Goal: Navigation & Orientation: Find specific page/section

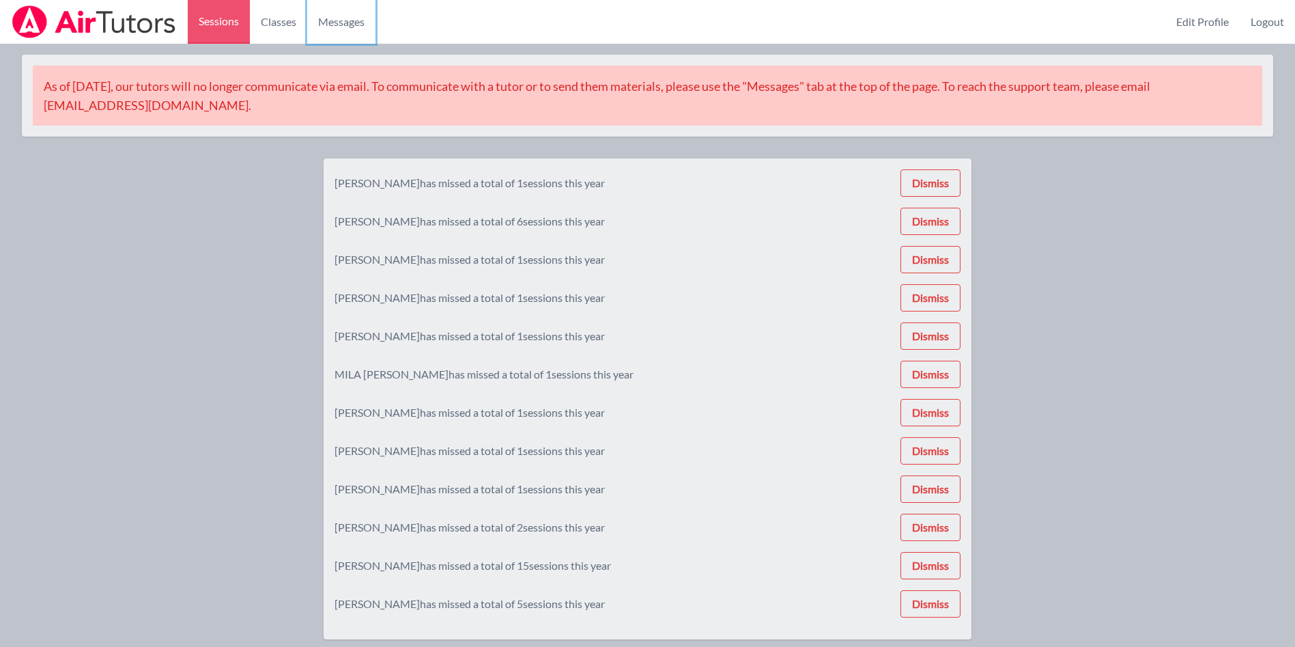
click at [350, 22] on span "Messages" at bounding box center [341, 22] width 46 height 16
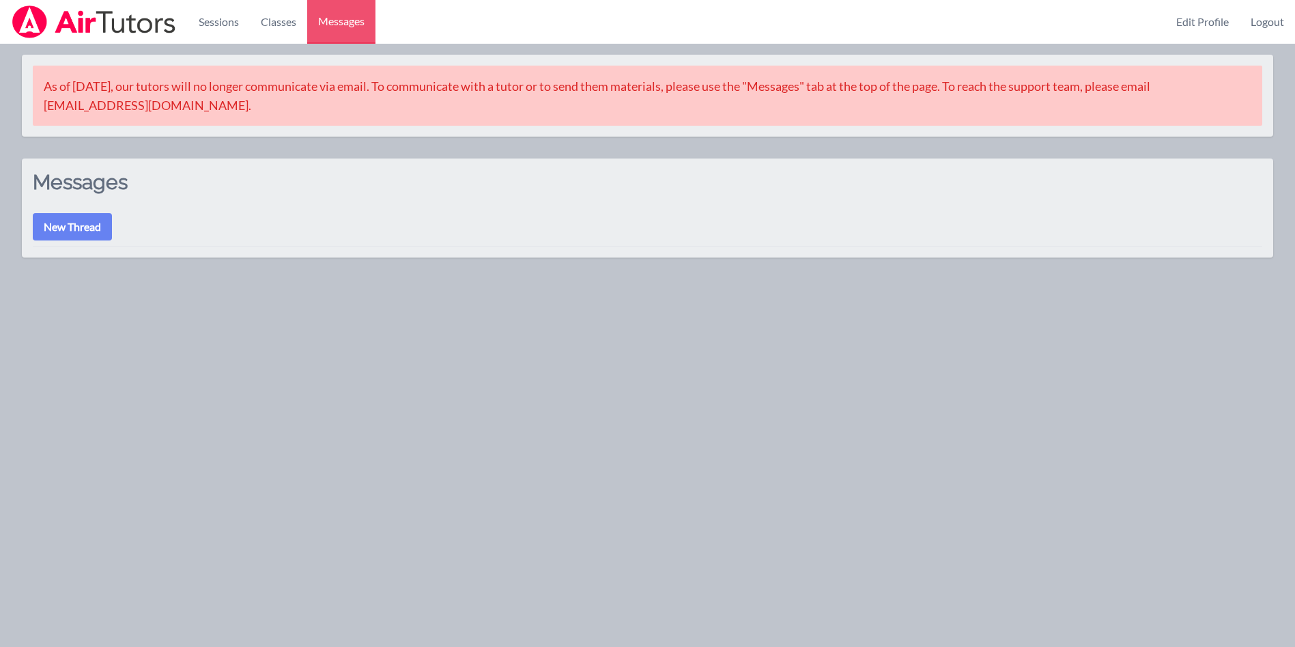
click at [275, 25] on link "Classes" at bounding box center [278, 22] width 57 height 44
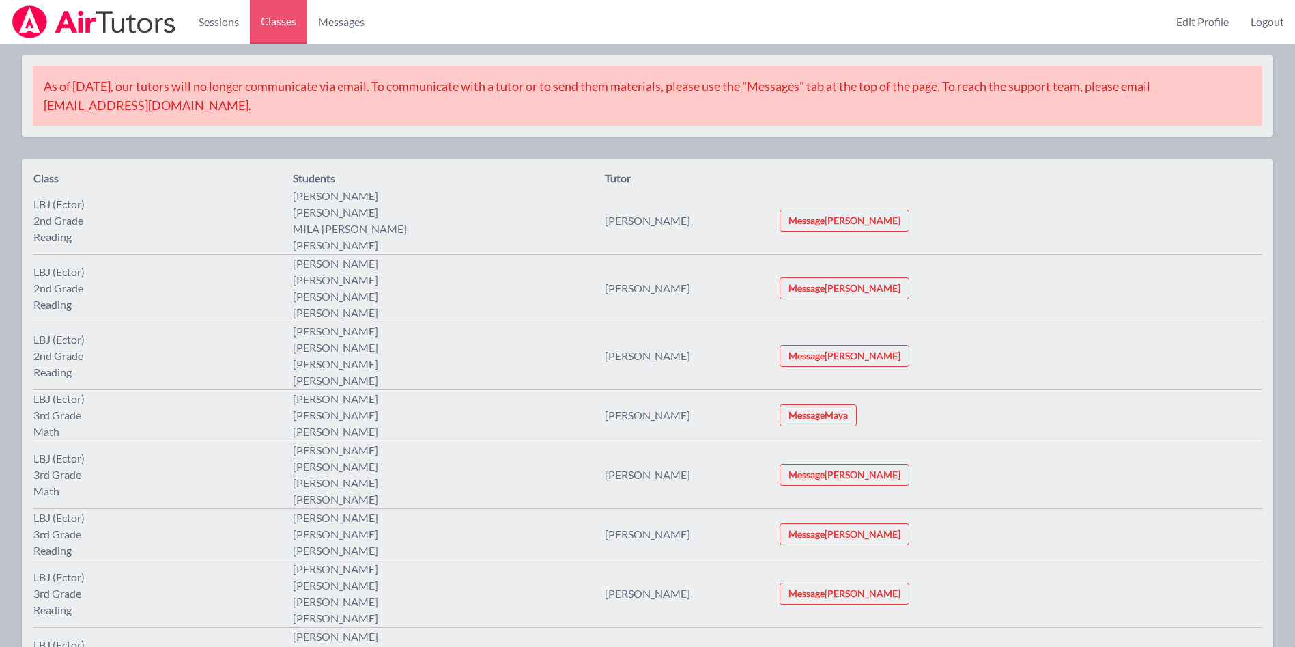
click at [215, 24] on link "Sessions" at bounding box center [219, 22] width 62 height 44
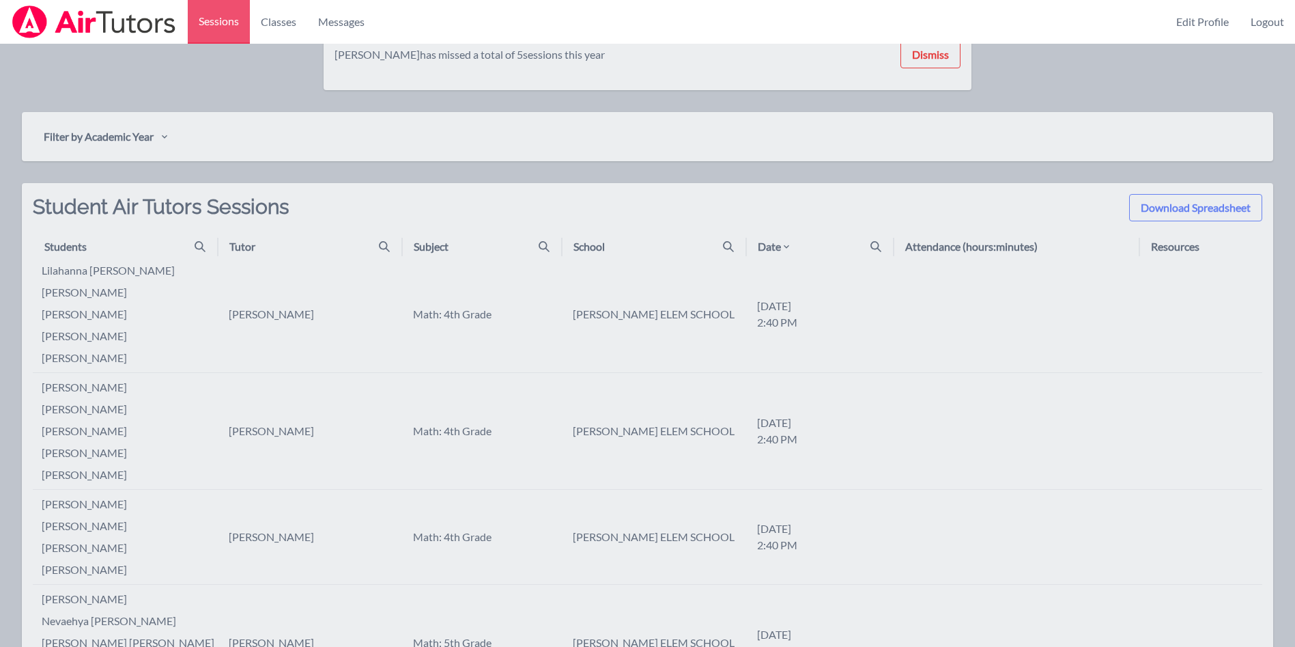
click at [786, 246] on icon at bounding box center [786, 246] width 11 height 11
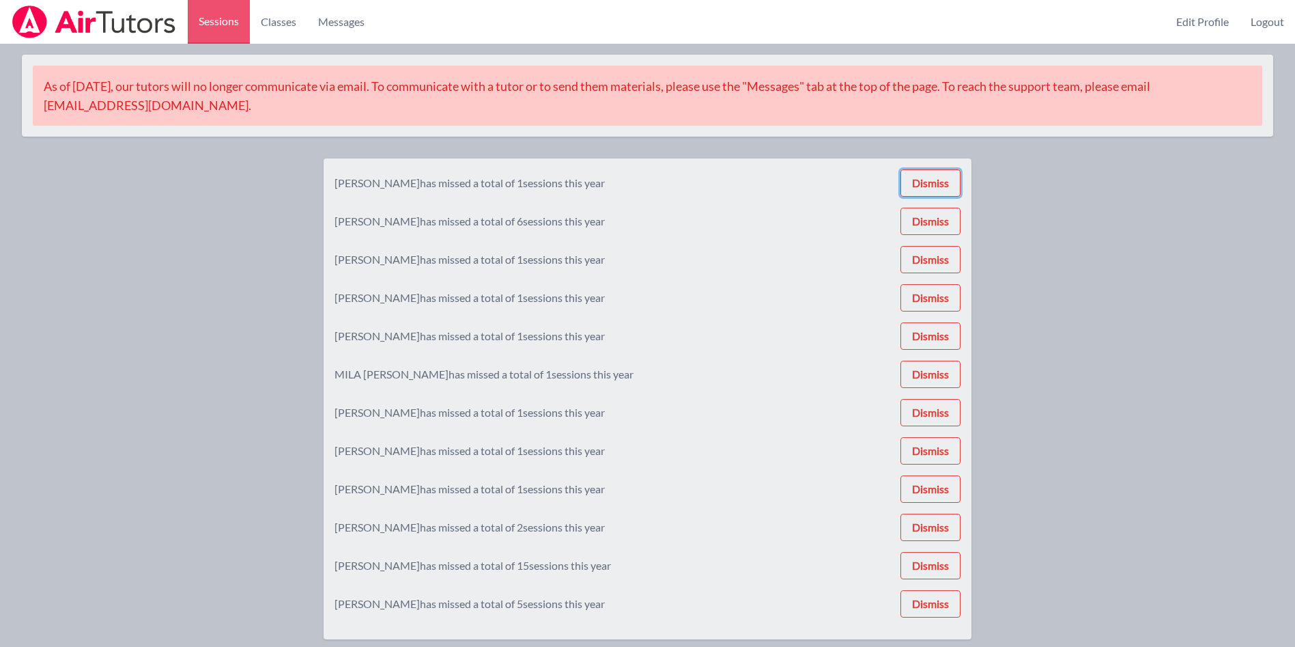
click at [948, 194] on button "Dismiss" at bounding box center [930, 182] width 60 height 27
click at [945, 182] on div "[PERSON_NAME] has missed a total of 1 sessions this year Dismiss [PERSON_NAME] …" at bounding box center [648, 398] width 626 height 459
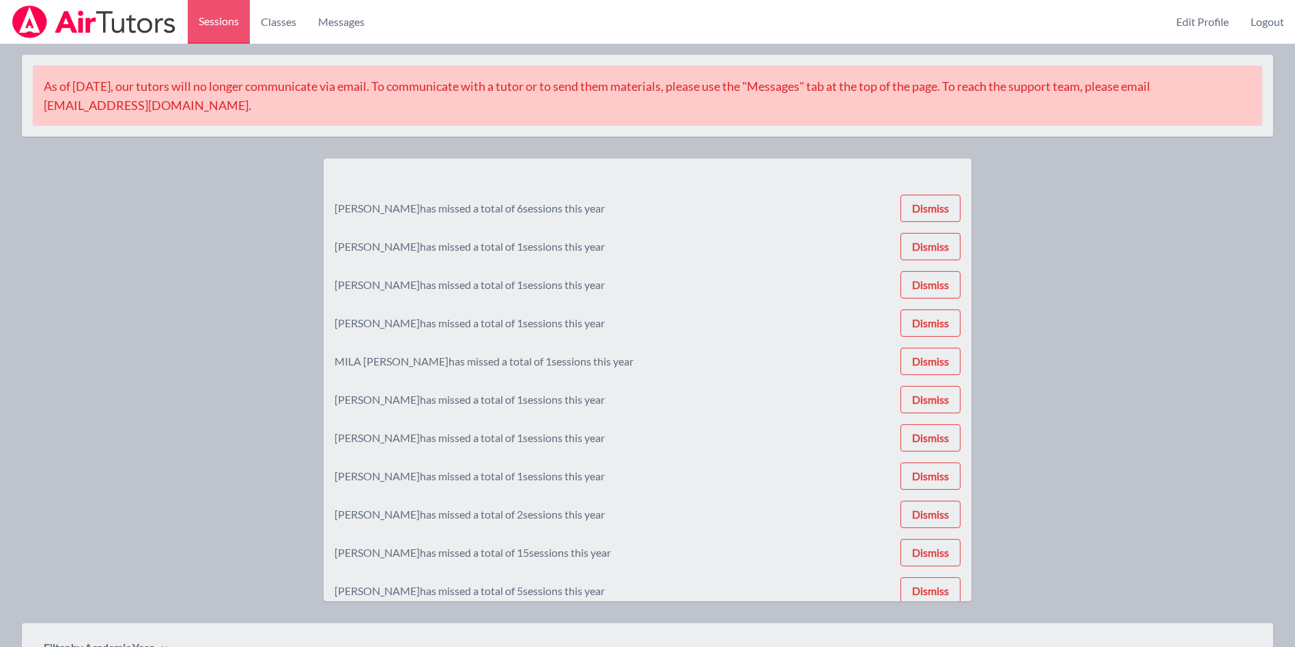
click at [945, 195] on button "Dismiss" at bounding box center [930, 208] width 60 height 27
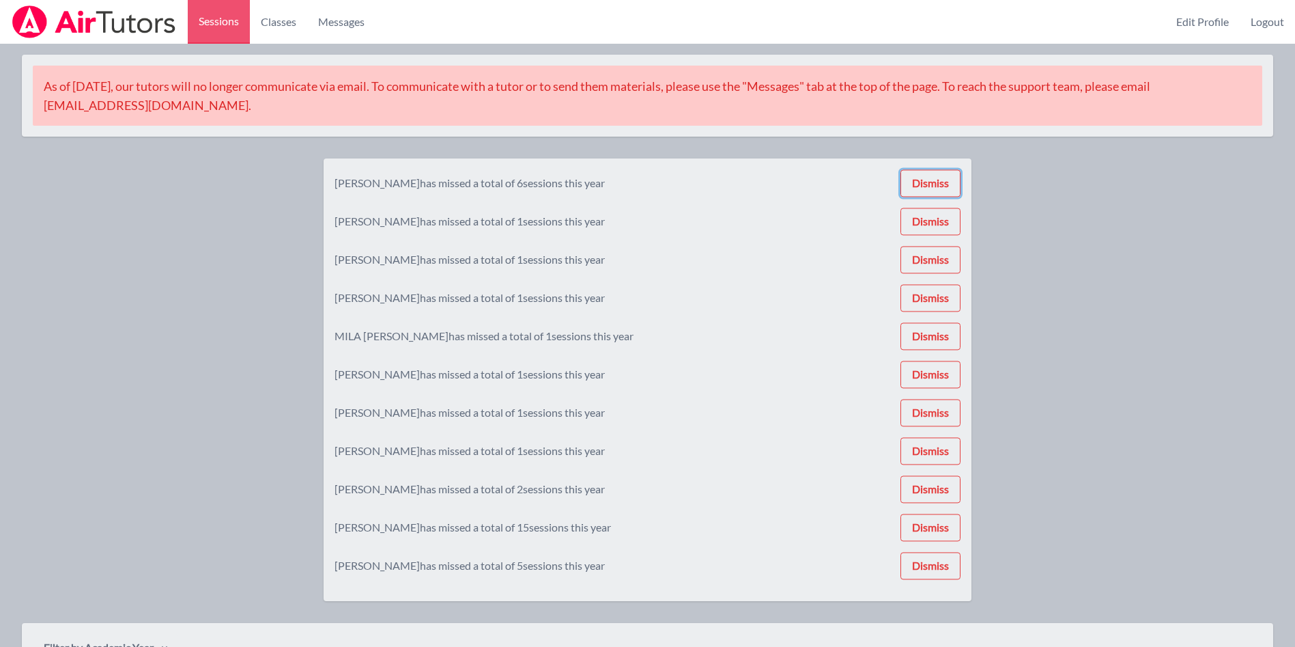
click at [950, 187] on button "Dismiss" at bounding box center [930, 182] width 60 height 27
click at [951, 186] on div "[PERSON_NAME] has missed a total of 6 sessions this year Dismiss [PERSON_NAME] …" at bounding box center [648, 379] width 626 height 421
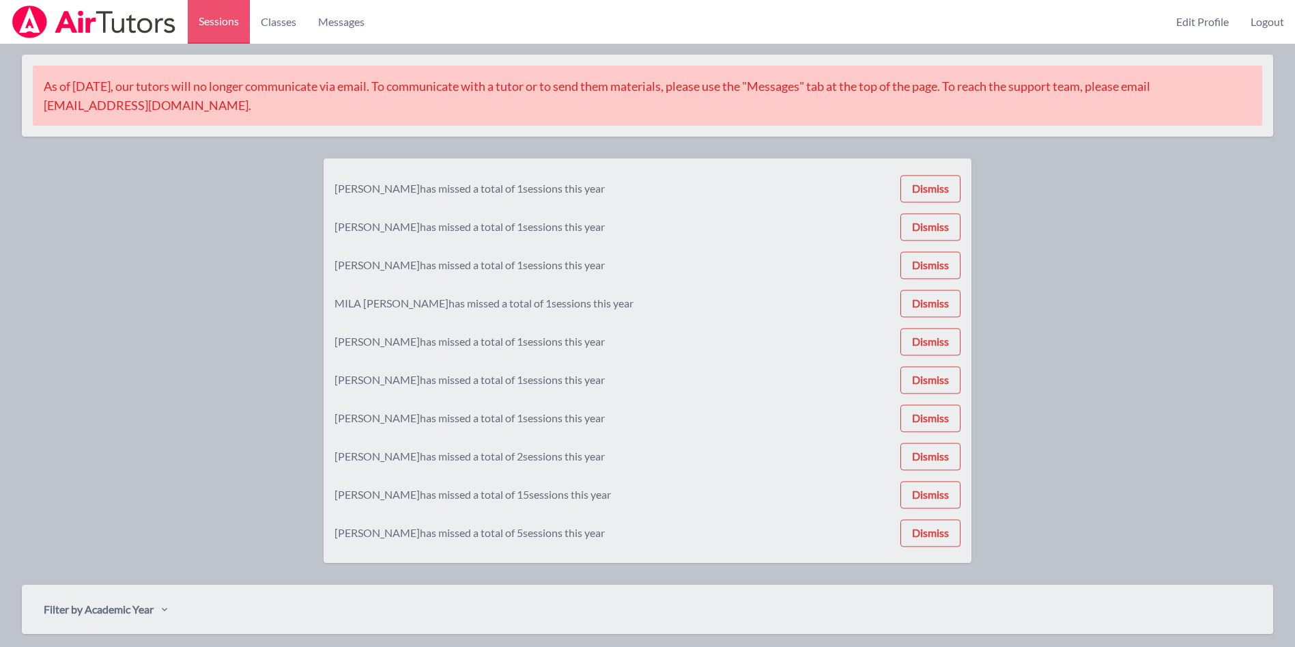
click at [956, 190] on button "Dismiss" at bounding box center [930, 188] width 60 height 27
click at [956, 186] on button "Dismiss" at bounding box center [930, 188] width 60 height 27
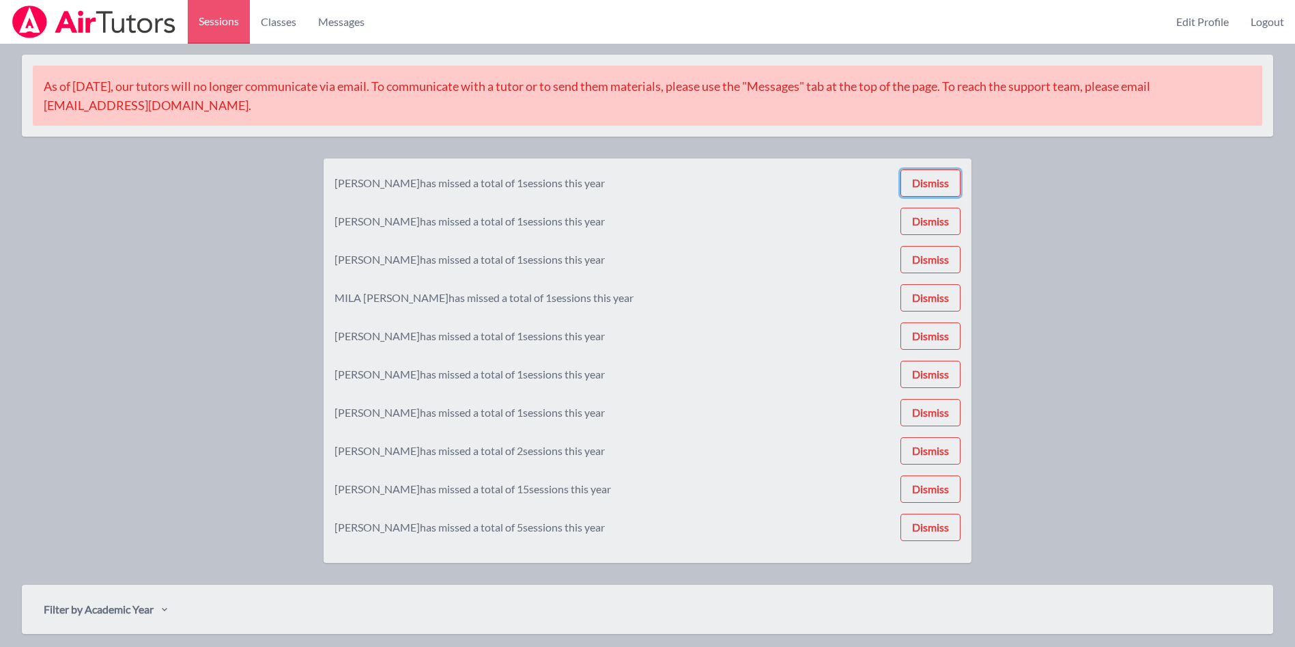
click at [961, 186] on button "Dismiss" at bounding box center [930, 182] width 60 height 27
click at [961, 208] on button "Dismiss" at bounding box center [930, 221] width 60 height 27
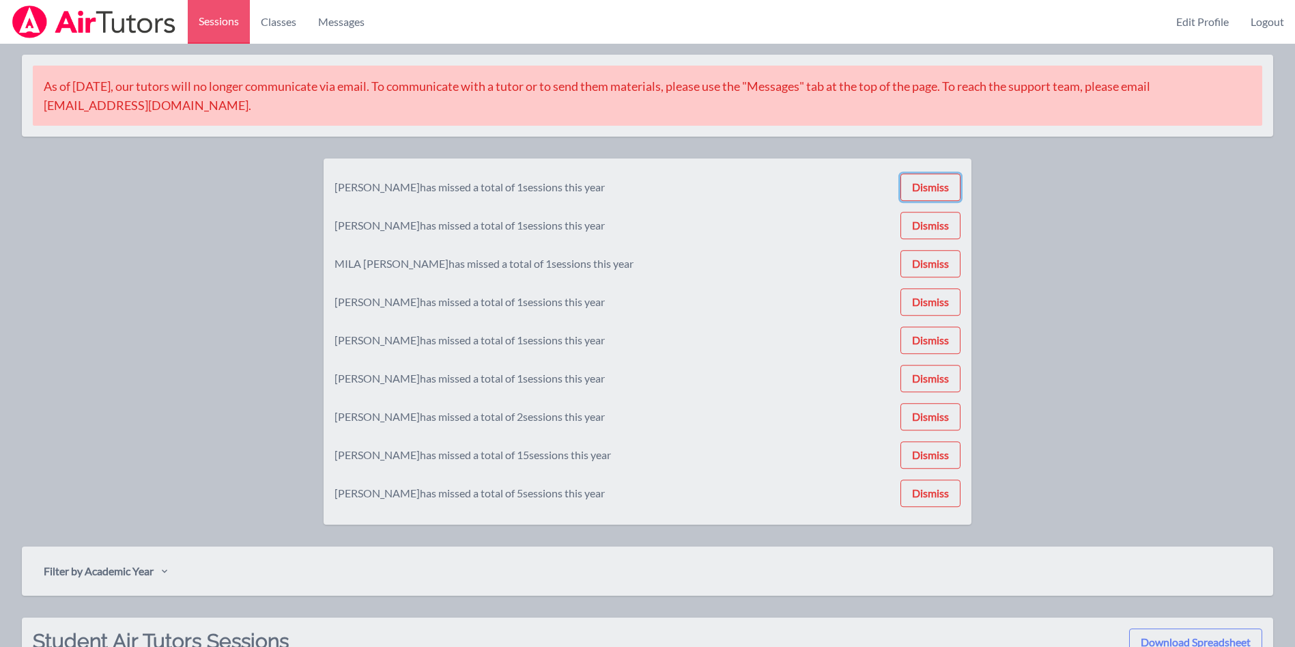
click at [961, 186] on button "Dismiss" at bounding box center [930, 186] width 60 height 27
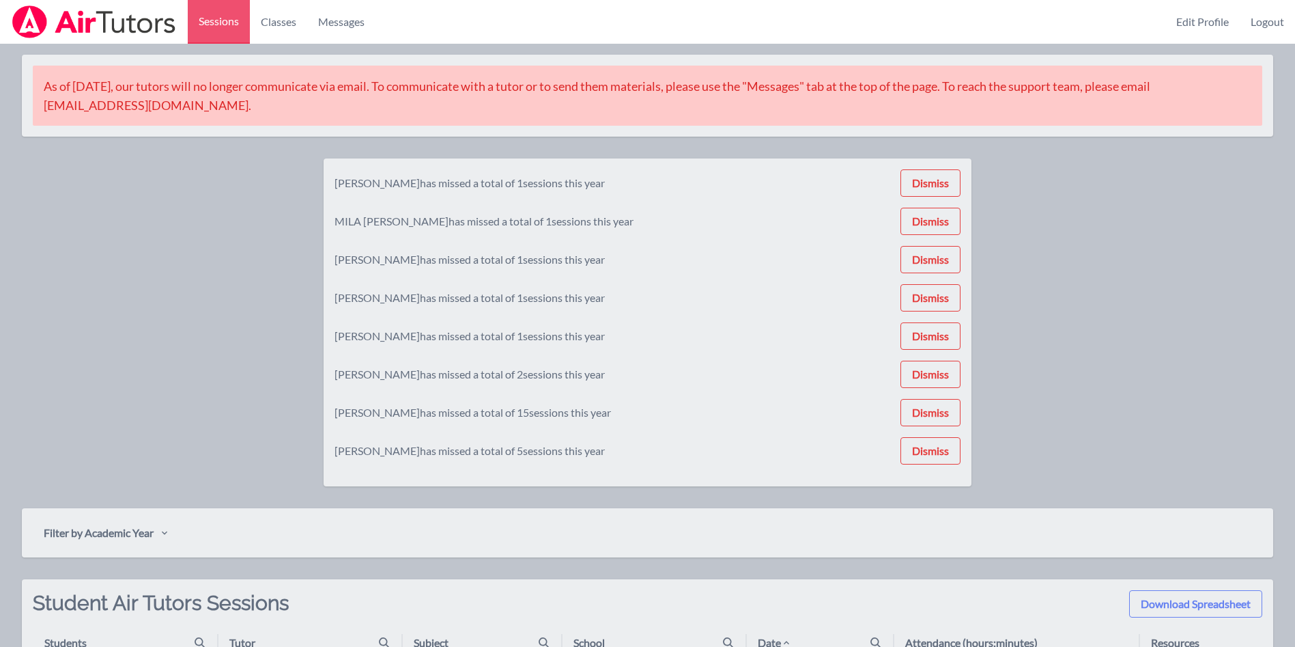
click at [302, 31] on link "Classes" at bounding box center [278, 22] width 57 height 44
